Goal: Find specific page/section: Find specific page/section

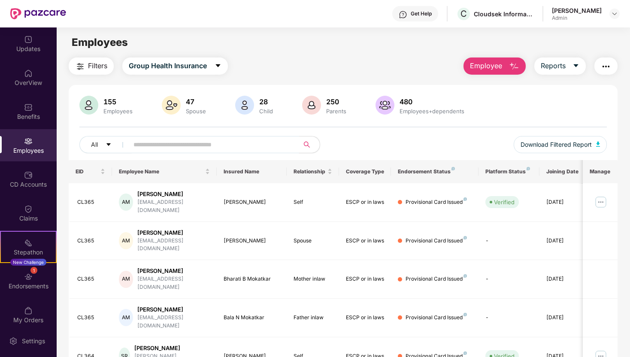
click at [168, 141] on input "text" at bounding box center [211, 144] width 154 height 13
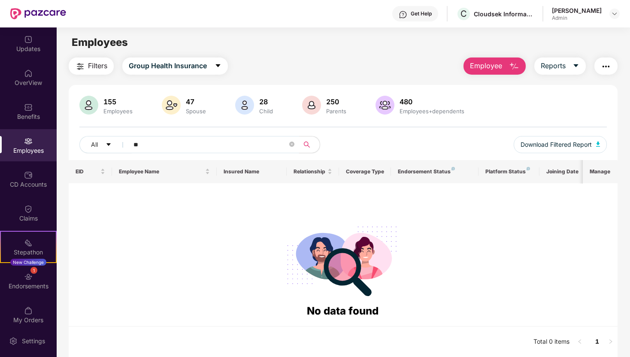
type input "*"
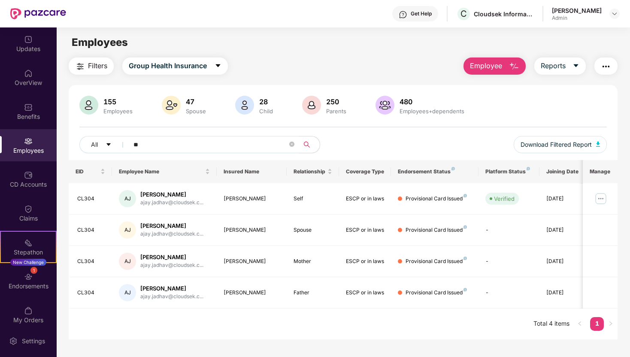
type input "*"
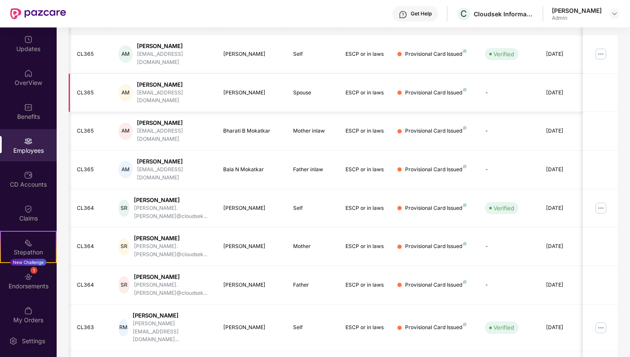
scroll to position [170, 0]
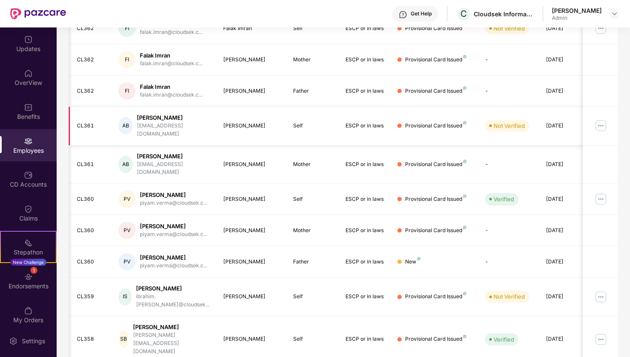
click at [603, 125] on img at bounding box center [601, 126] width 14 height 14
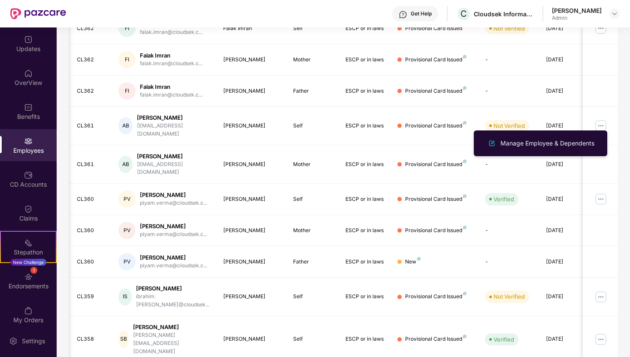
click at [619, 134] on div "Filters Group Health Insurance Employee Reports 155 Employees 47 Spouse 28 Chil…" at bounding box center [343, 140] width 573 height 507
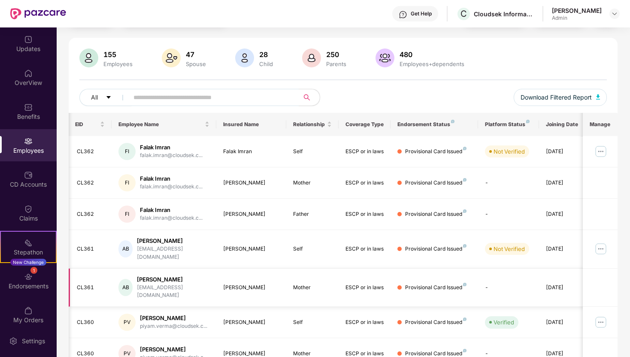
scroll to position [0, 0]
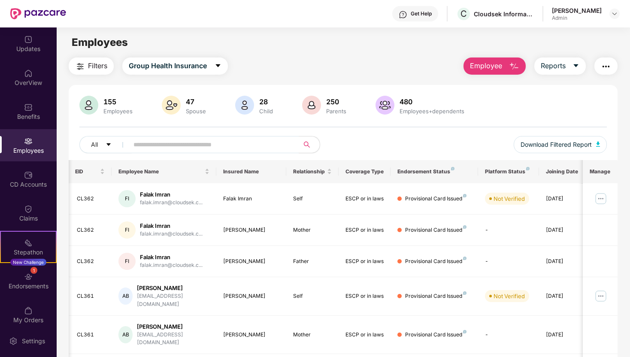
click at [610, 66] on img "button" at bounding box center [606, 66] width 10 height 10
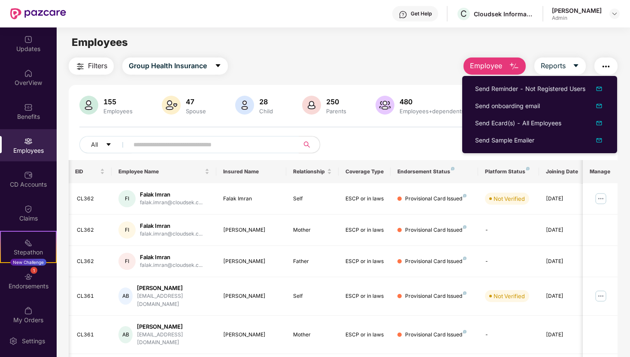
click at [391, 45] on div "Employees" at bounding box center [343, 42] width 573 height 16
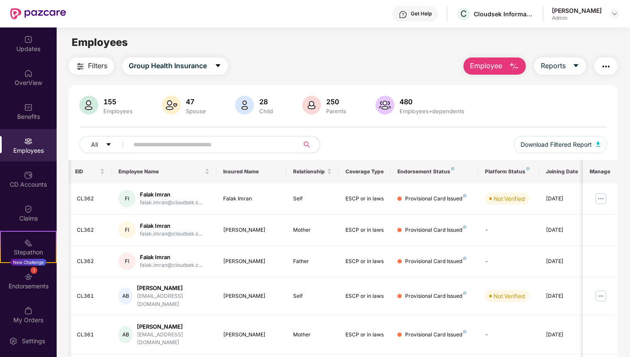
click at [152, 149] on input "text" at bounding box center [211, 144] width 154 height 13
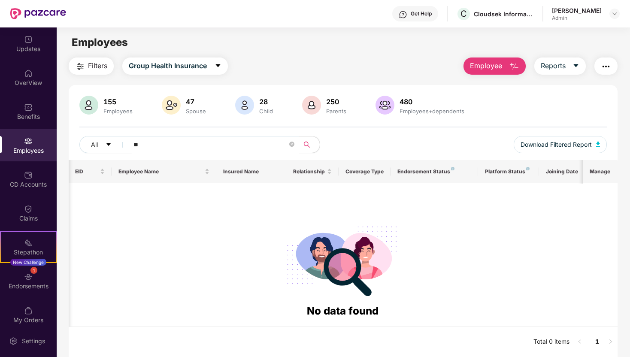
type input "*"
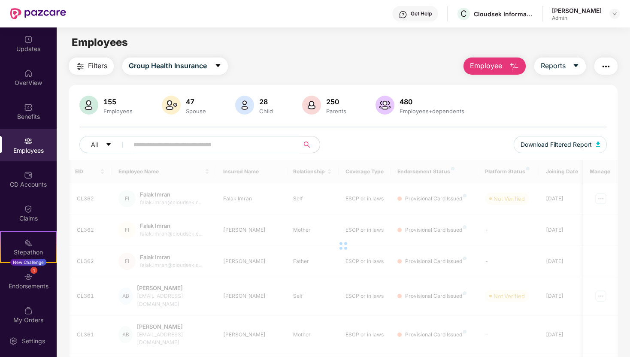
click at [319, 70] on div "Filters Group Health Insurance Employee Reports" at bounding box center [343, 66] width 549 height 17
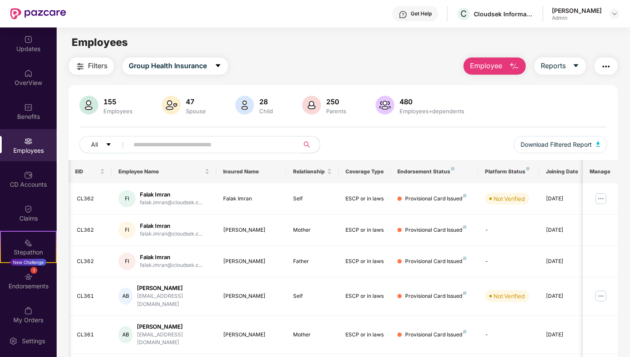
click at [319, 70] on div "Filters Group Health Insurance Employee Reports" at bounding box center [343, 66] width 549 height 17
